Goal: Information Seeking & Learning: Learn about a topic

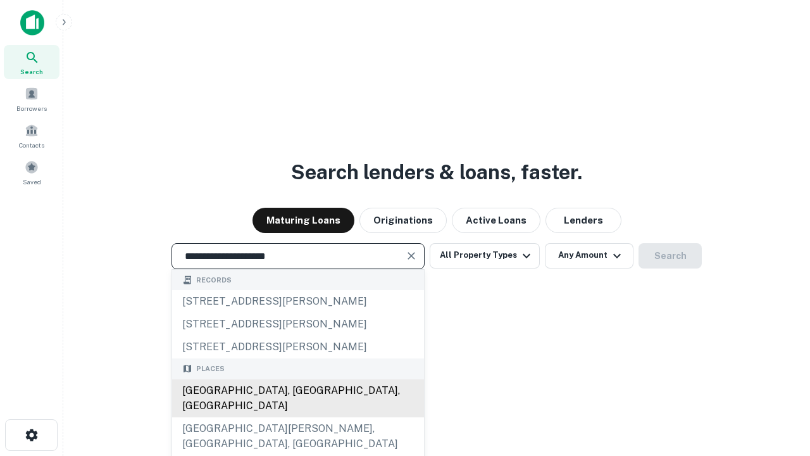
click at [298, 417] on div "Santa Monica, CA, USA" at bounding box center [298, 398] width 252 height 38
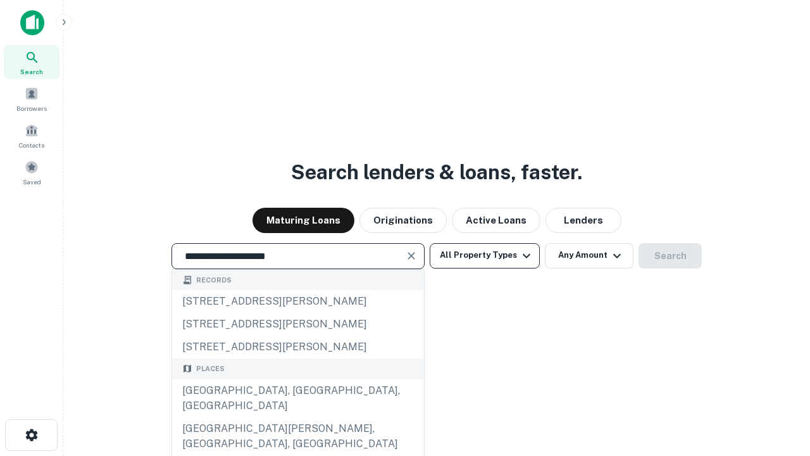
click at [485, 255] on button "All Property Types" at bounding box center [485, 255] width 110 height 25
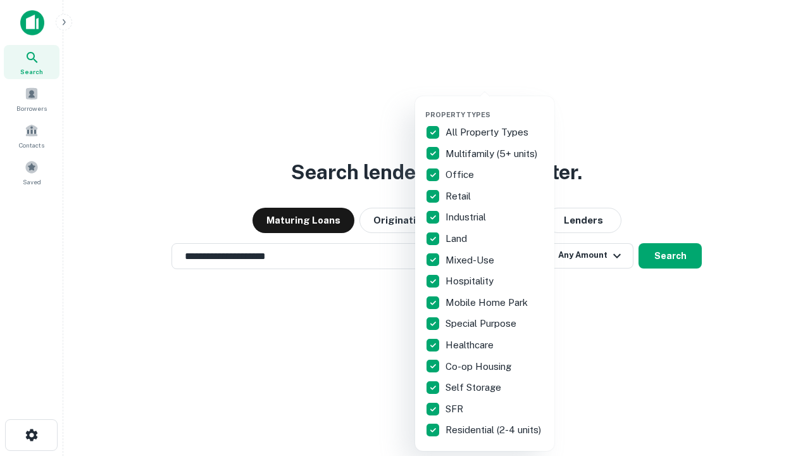
type input "**********"
click at [495, 106] on button "button" at bounding box center [494, 106] width 139 height 1
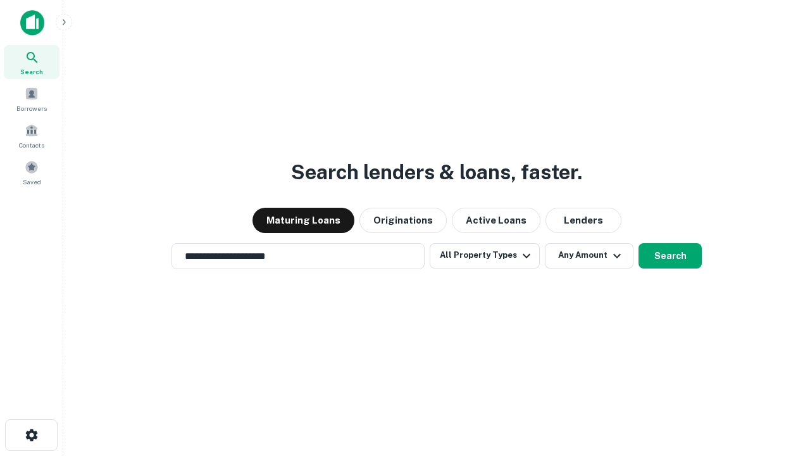
scroll to position [8, 153]
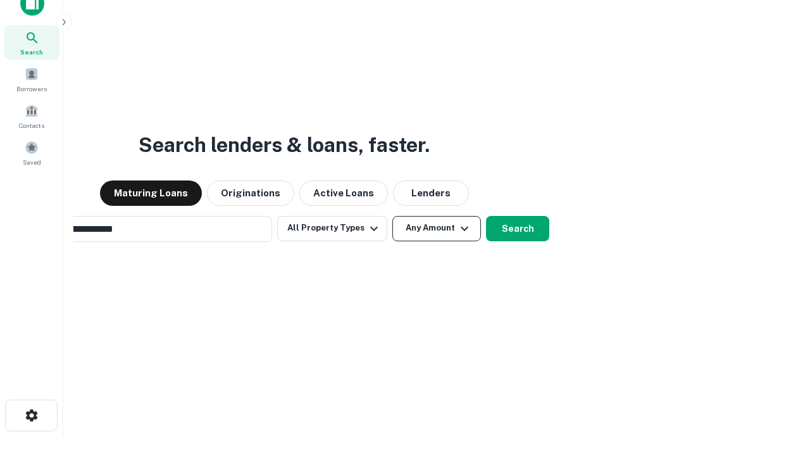
click at [392, 216] on button "Any Amount" at bounding box center [436, 228] width 89 height 25
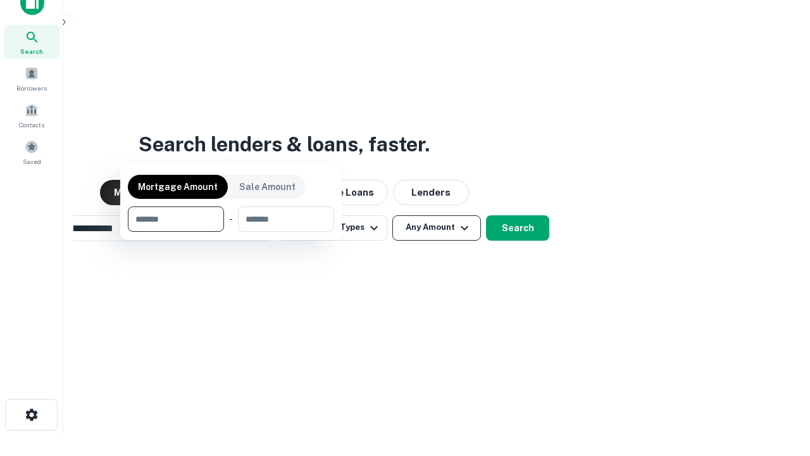
scroll to position [91, 358]
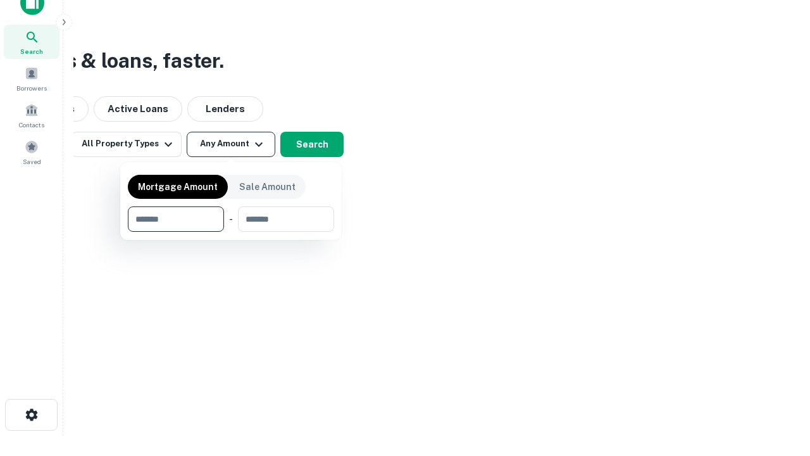
type input "*******"
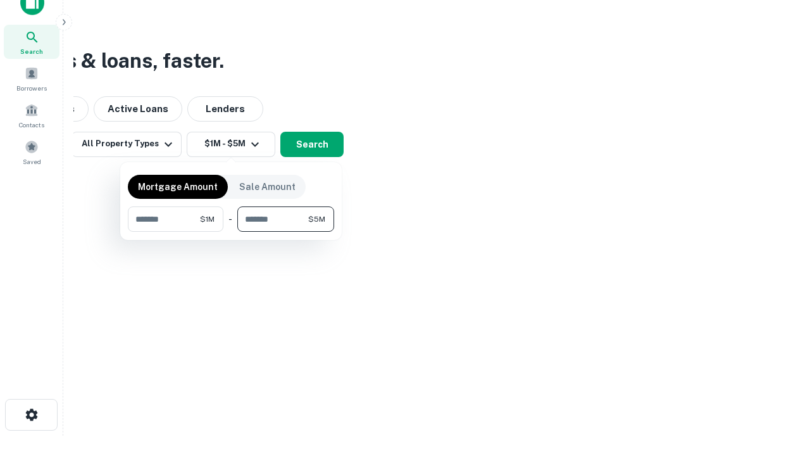
type input "*******"
click at [231, 232] on button "button" at bounding box center [231, 232] width 206 height 1
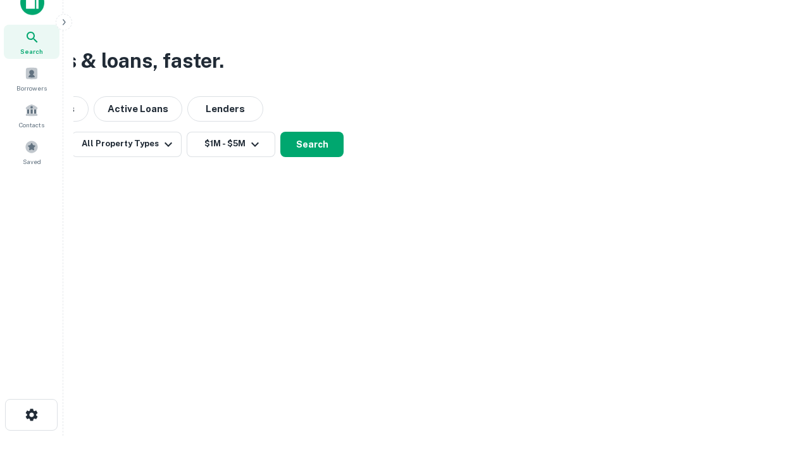
scroll to position [8, 234]
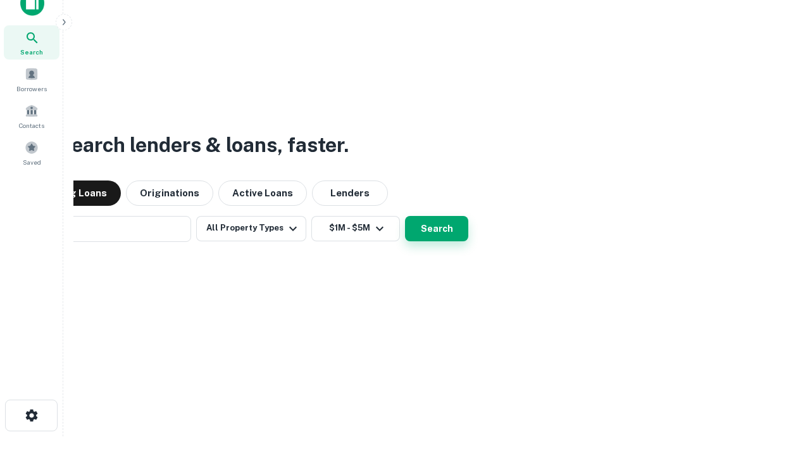
click at [405, 216] on button "Search" at bounding box center [436, 228] width 63 height 25
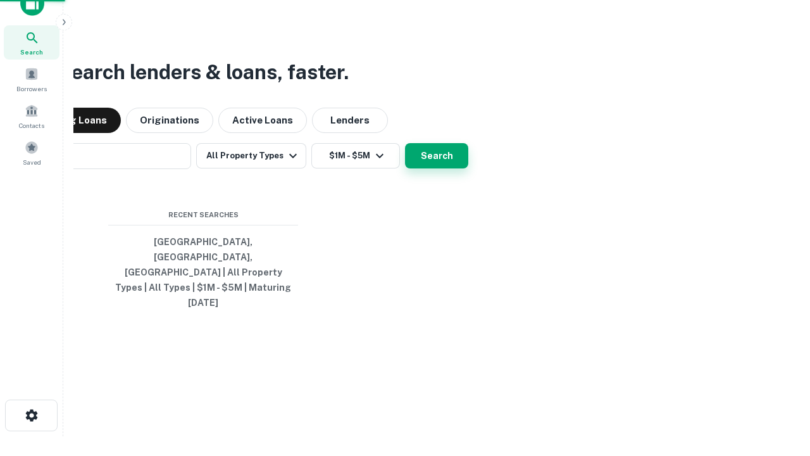
scroll to position [34, 358]
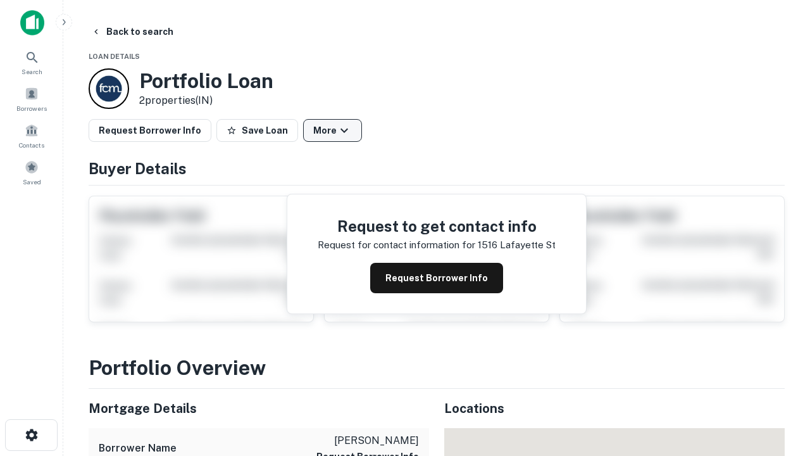
click at [332, 130] on button "More" at bounding box center [332, 130] width 59 height 23
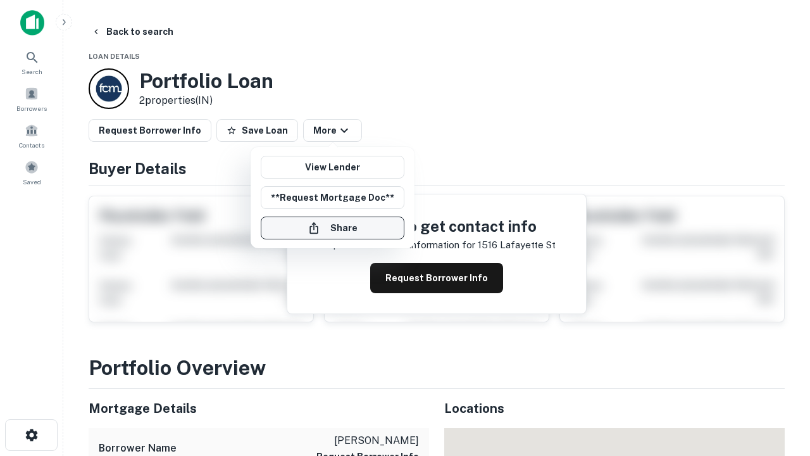
click at [332, 228] on button "Share" at bounding box center [333, 227] width 144 height 23
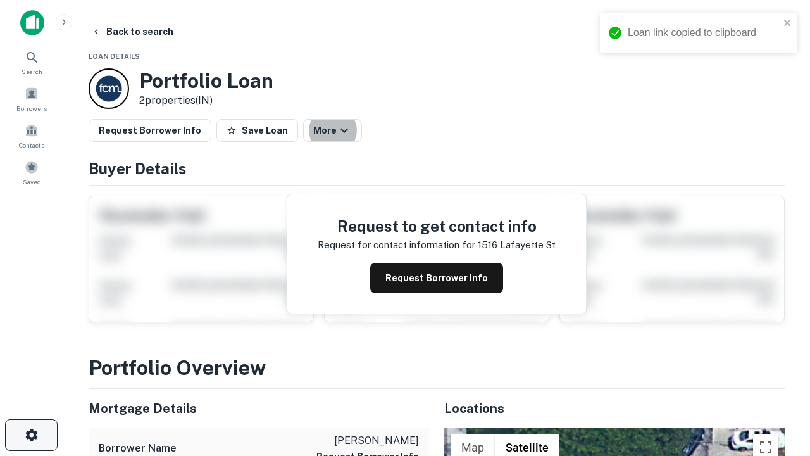
click at [31, 435] on icon "button" at bounding box center [31, 434] width 15 height 15
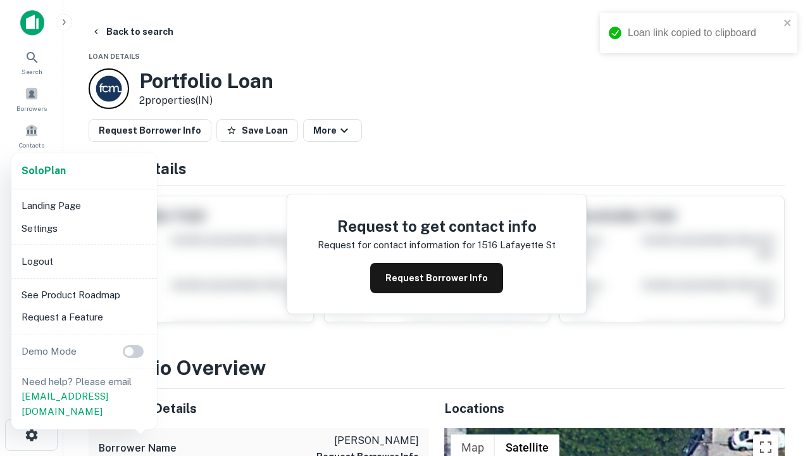
click at [84, 261] on li "Logout" at bounding box center [83, 261] width 135 height 23
